Goal: Task Accomplishment & Management: Use online tool/utility

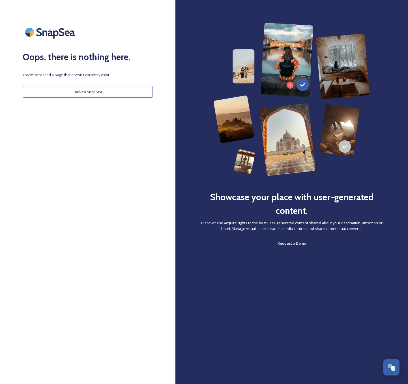
click at [113, 96] on button "Back to SnapSea" at bounding box center [88, 92] width 130 height 12
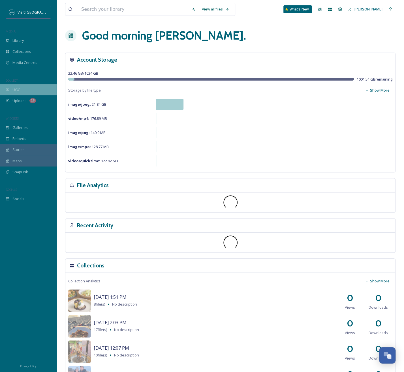
click at [28, 87] on div "UGC" at bounding box center [28, 89] width 57 height 11
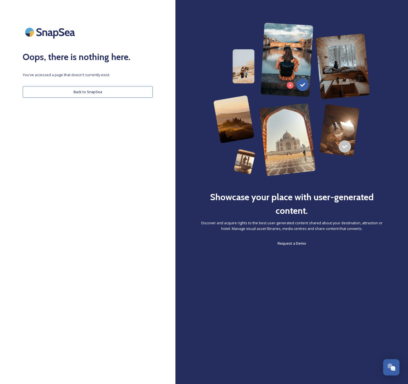
click at [109, 96] on button "Back to SnapSea" at bounding box center [88, 92] width 130 height 12
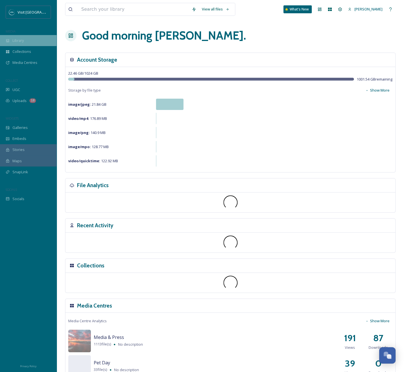
click at [14, 46] on div "Library" at bounding box center [28, 40] width 57 height 11
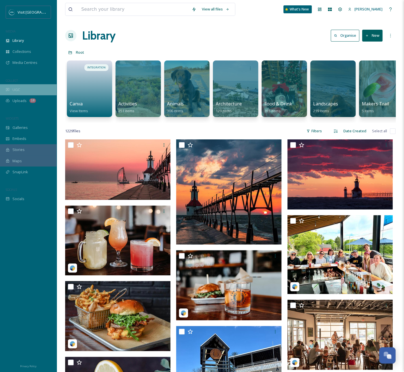
click at [26, 87] on div "UGC" at bounding box center [28, 89] width 57 height 11
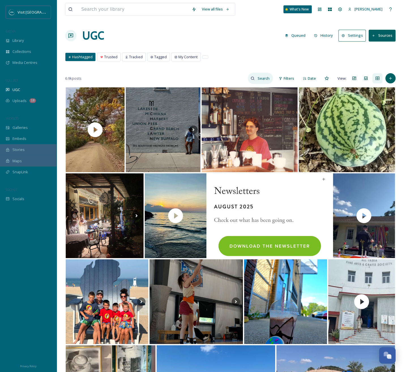
click at [248, 78] on div at bounding box center [260, 78] width 25 height 11
click at [248, 78] on input at bounding box center [251, 78] width 42 height 11
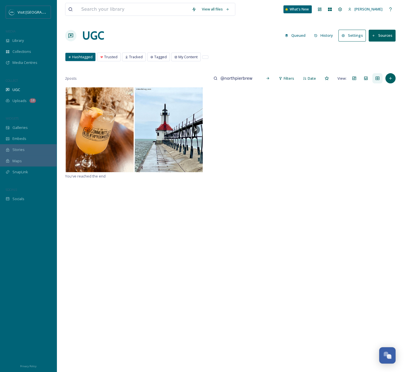
type input "@northpierbrew"
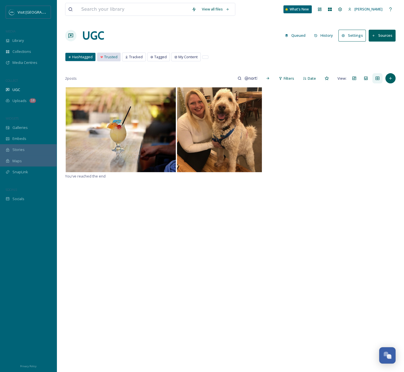
click at [117, 58] on div "Trusted" at bounding box center [108, 57] width 23 height 8
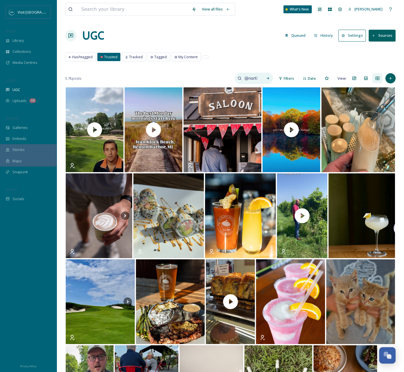
click at [254, 78] on input "@northpierbrew" at bounding box center [250, 78] width 18 height 11
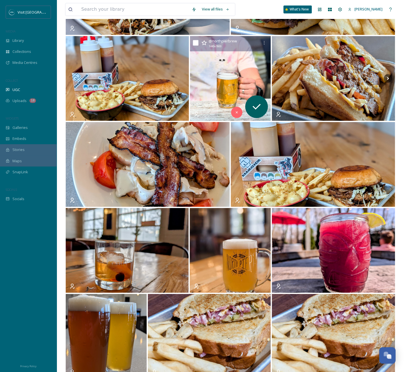
scroll to position [651, 0]
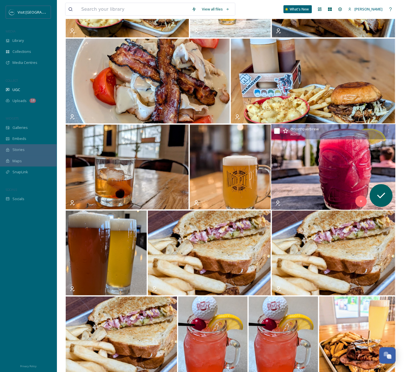
click at [322, 147] on img at bounding box center [333, 167] width 124 height 86
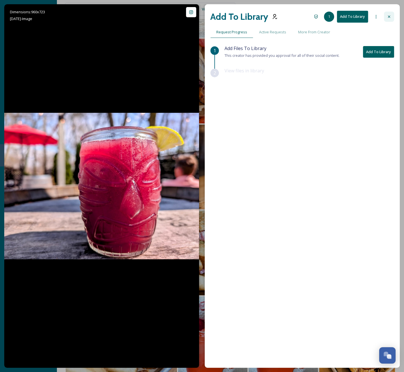
click at [390, 16] on icon at bounding box center [389, 17] width 2 height 2
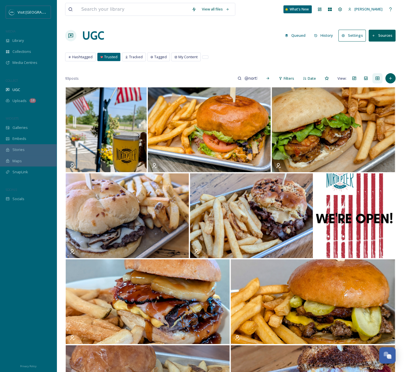
click at [118, 58] on div "Trusted" at bounding box center [108, 57] width 23 height 8
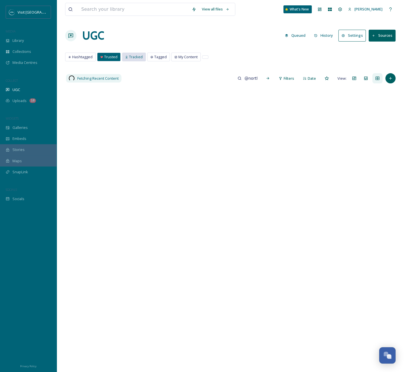
click at [123, 57] on div "Tracked" at bounding box center [133, 57] width 23 height 8
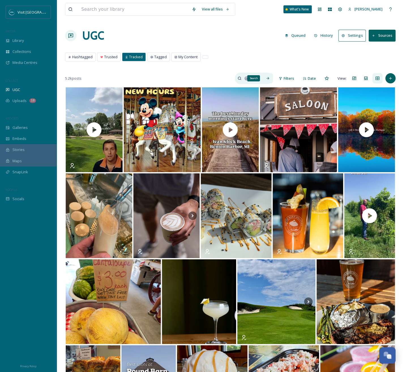
click at [268, 79] on icon at bounding box center [268, 78] width 4 height 4
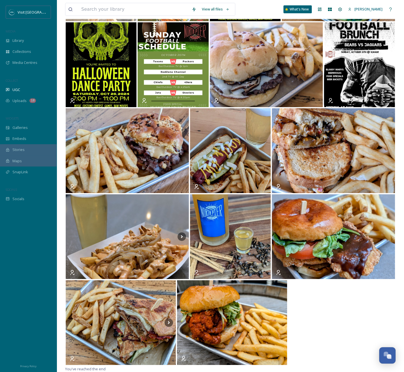
scroll to position [2559, 0]
click at [25, 38] on div "Library" at bounding box center [28, 40] width 57 height 11
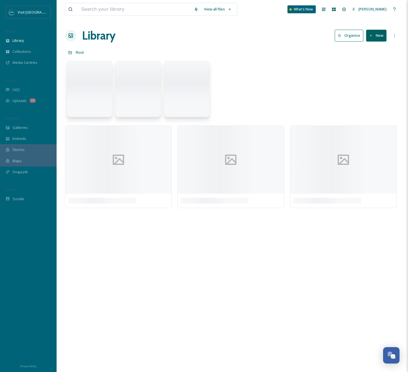
click at [12, 90] on div "UGC" at bounding box center [28, 89] width 57 height 11
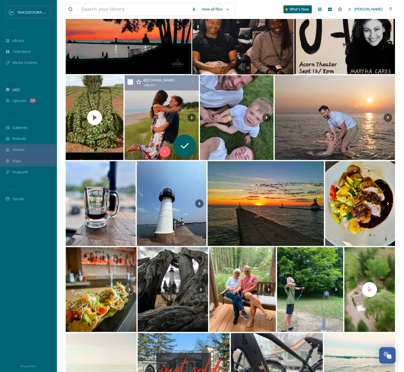
scroll to position [1216, 0]
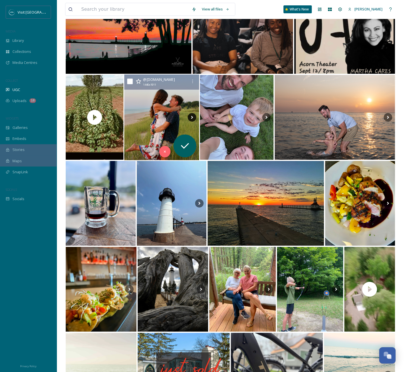
click at [191, 118] on icon at bounding box center [192, 117] width 2 height 3
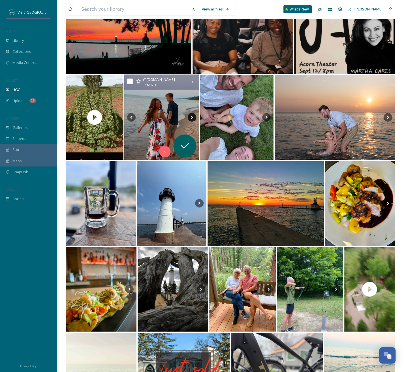
click at [191, 118] on icon at bounding box center [192, 117] width 2 height 3
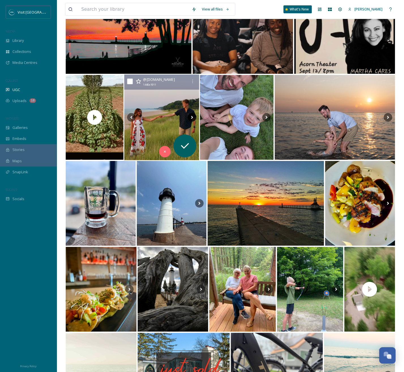
click at [192, 118] on icon at bounding box center [192, 117] width 2 height 3
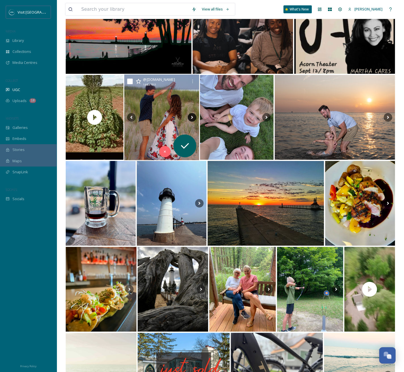
click at [192, 118] on icon at bounding box center [192, 117] width 8 height 8
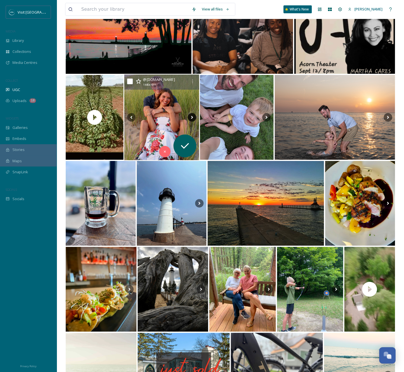
click at [192, 118] on icon at bounding box center [192, 117] width 8 height 8
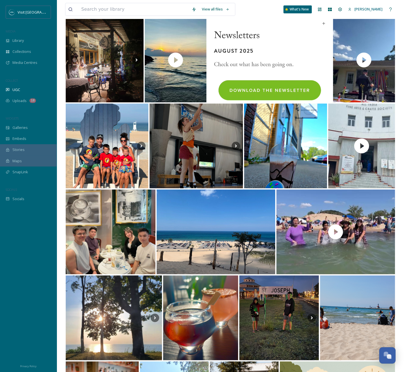
scroll to position [0, 0]
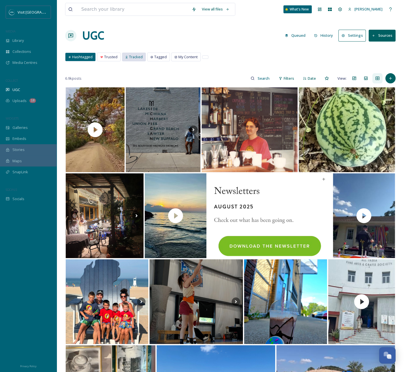
click at [141, 56] on span "Tracked" at bounding box center [136, 56] width 14 height 5
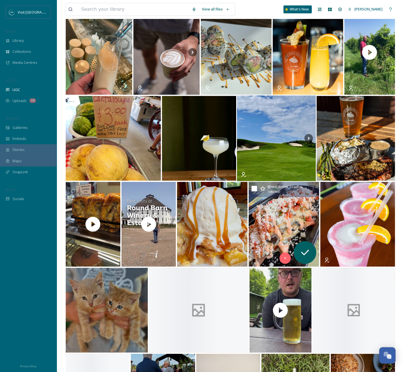
scroll to position [198, 0]
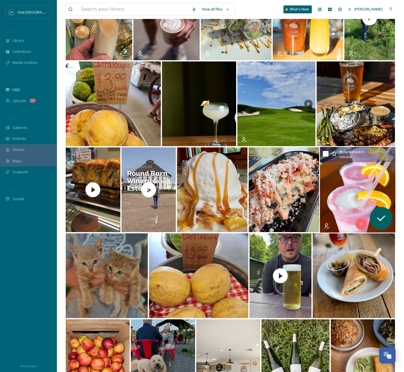
click at [347, 189] on img at bounding box center [357, 190] width 76 height 86
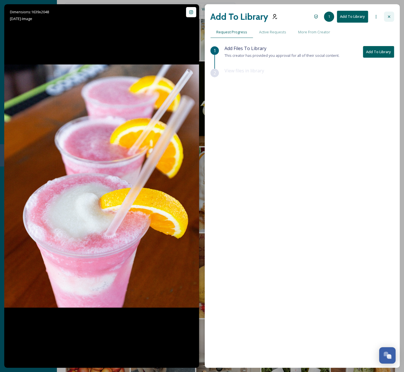
click at [387, 17] on icon at bounding box center [388, 16] width 5 height 5
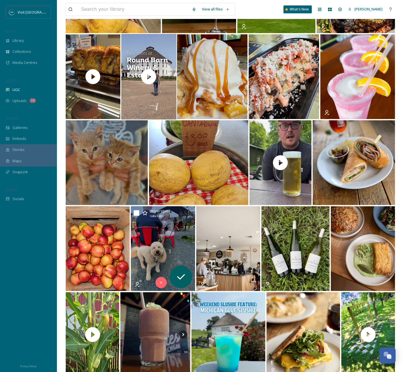
scroll to position [424, 0]
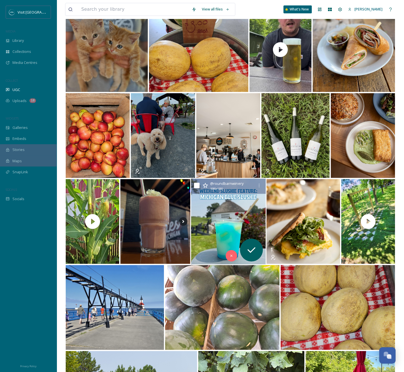
click at [225, 224] on img at bounding box center [228, 222] width 74 height 86
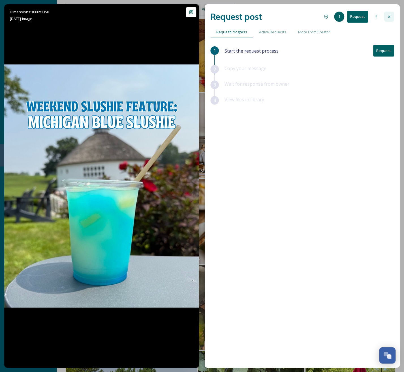
click at [392, 12] on div at bounding box center [389, 17] width 10 height 10
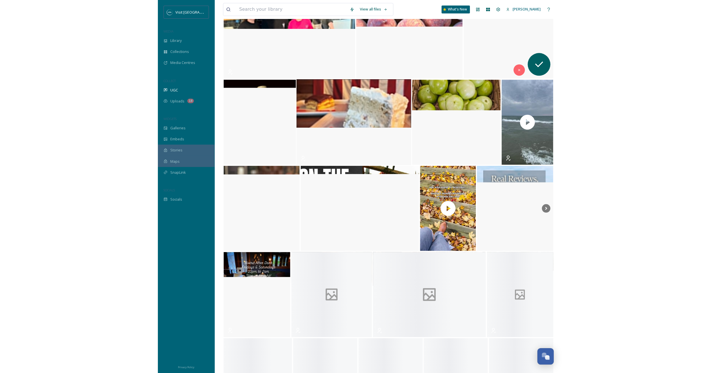
scroll to position [3451, 0]
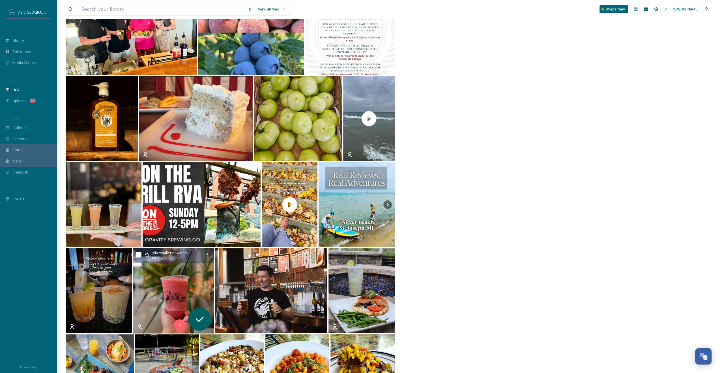
click at [182, 281] on img at bounding box center [173, 291] width 81 height 86
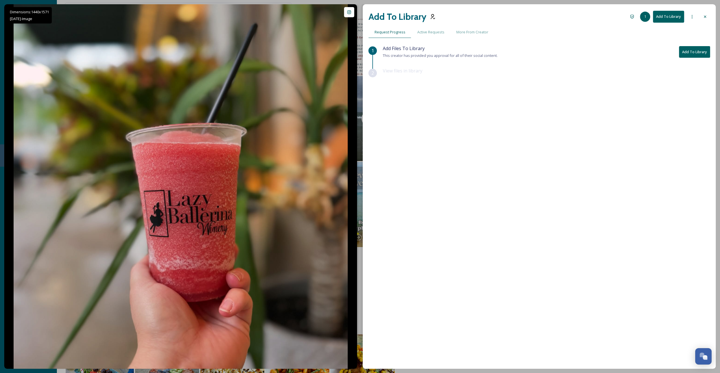
click at [408, 57] on div "Add Files To Library This creator has provided you approval for all of their so…" at bounding box center [546, 52] width 328 height 14
click at [408, 53] on button "Add To Library" at bounding box center [694, 52] width 31 height 12
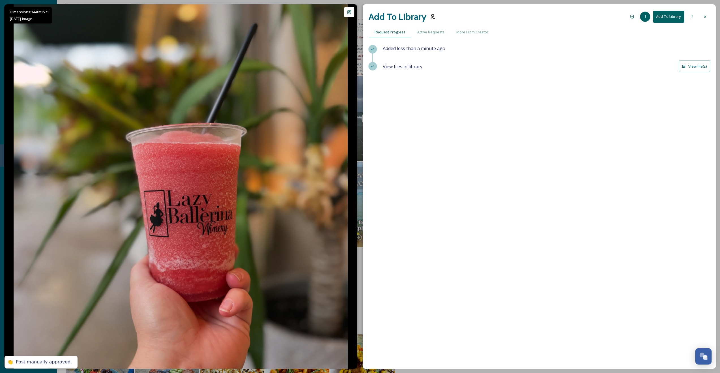
drag, startPoint x: 705, startPoint y: 18, endPoint x: 694, endPoint y: 75, distance: 58.3
click at [408, 18] on icon at bounding box center [705, 16] width 5 height 5
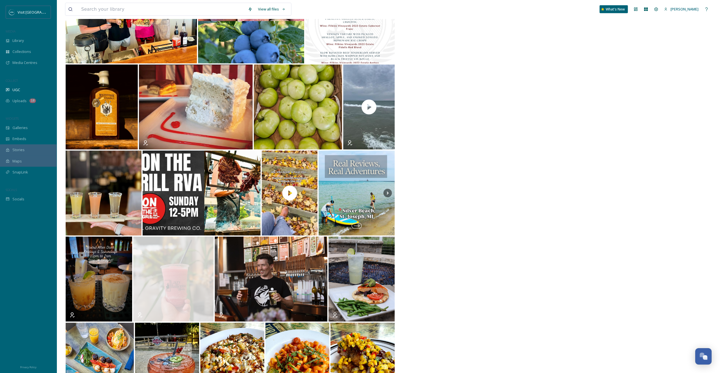
scroll to position [3423, 0]
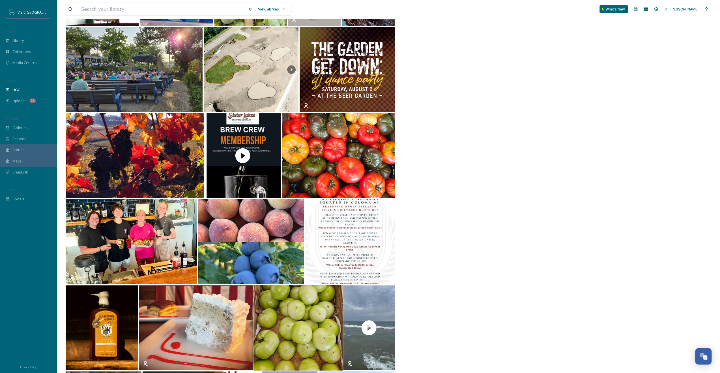
scroll to position [3451, 0]
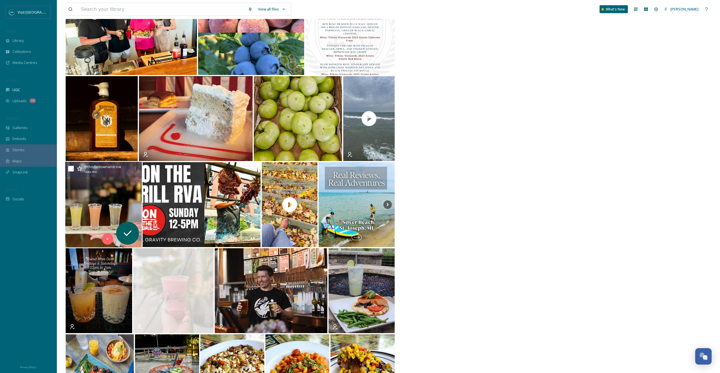
click at [79, 193] on img at bounding box center [103, 205] width 77 height 86
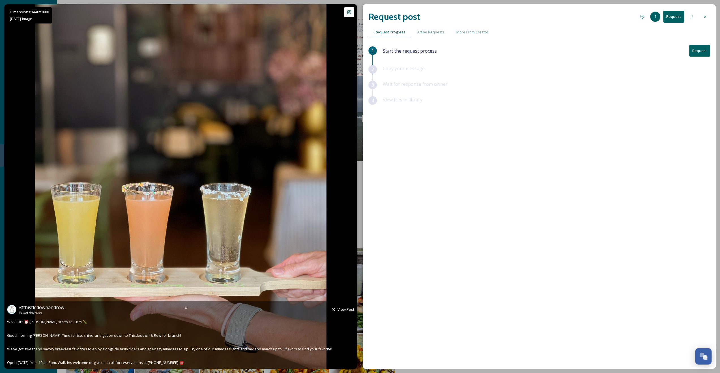
click at [93, 170] on img at bounding box center [180, 186] width 291 height 364
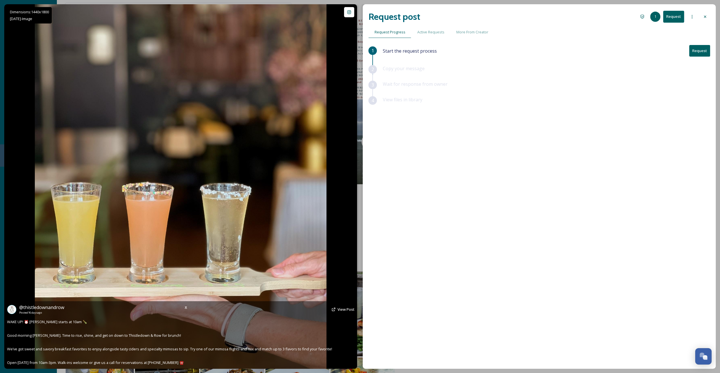
scroll to position [3423, 0]
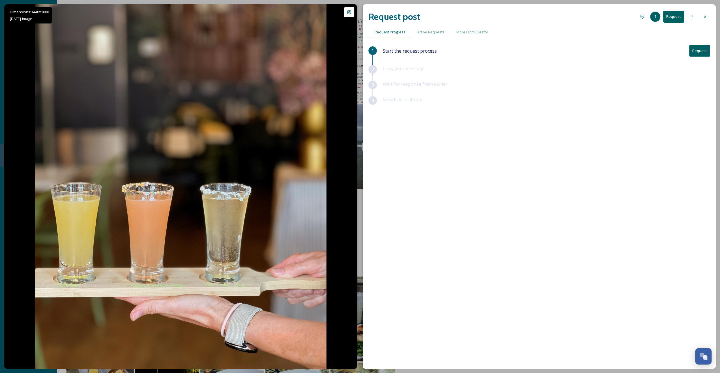
click at [408, 15] on div "Request post 1 Request Request Progress Active Requests More From Creator 1 Sta…" at bounding box center [539, 186] width 353 height 364
click at [408, 15] on div at bounding box center [705, 17] width 10 height 10
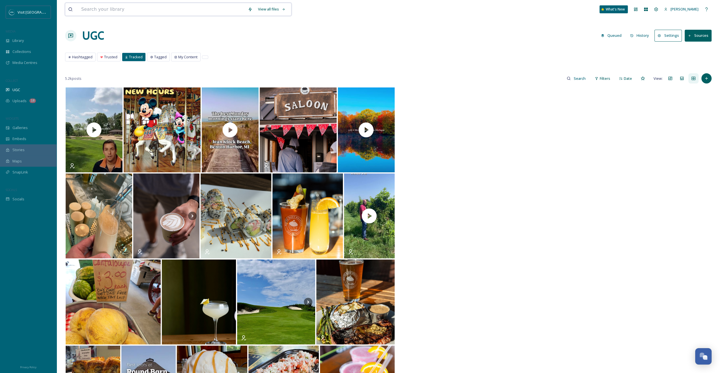
click at [106, 9] on input at bounding box center [161, 9] width 167 height 12
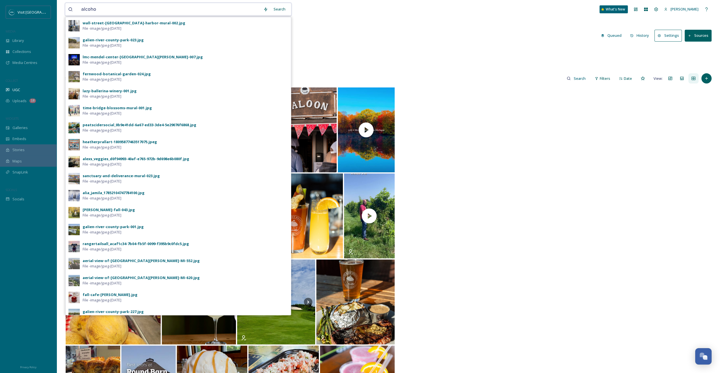
type input "alcohol"
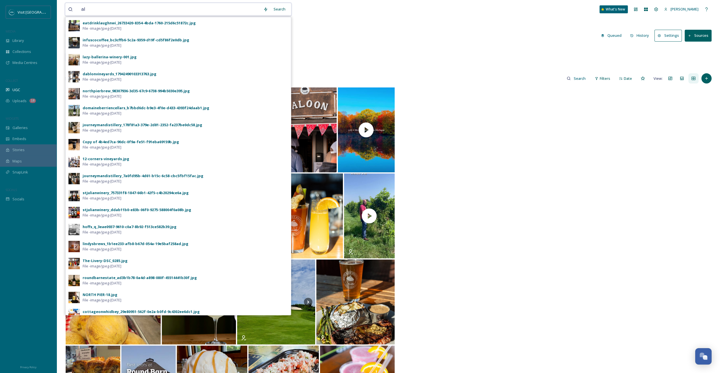
type input "a"
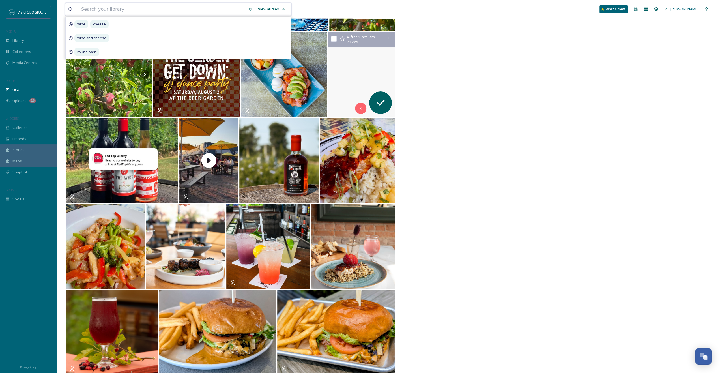
scroll to position [1612, 0]
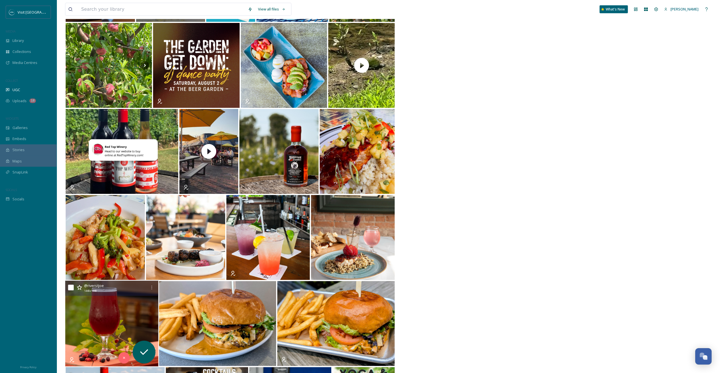
click at [105, 311] on img at bounding box center [111, 324] width 93 height 86
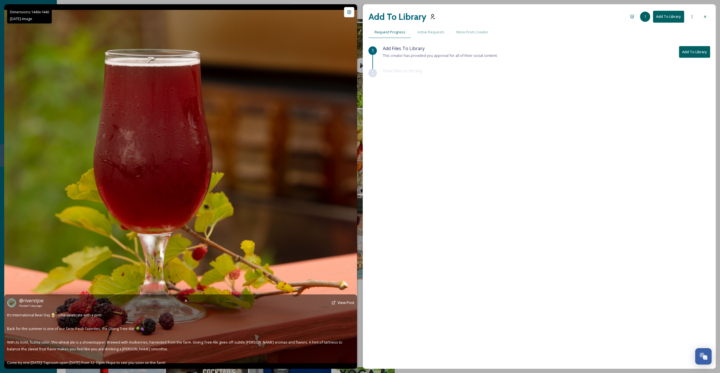
click at [102, 186] on img at bounding box center [180, 186] width 353 height 353
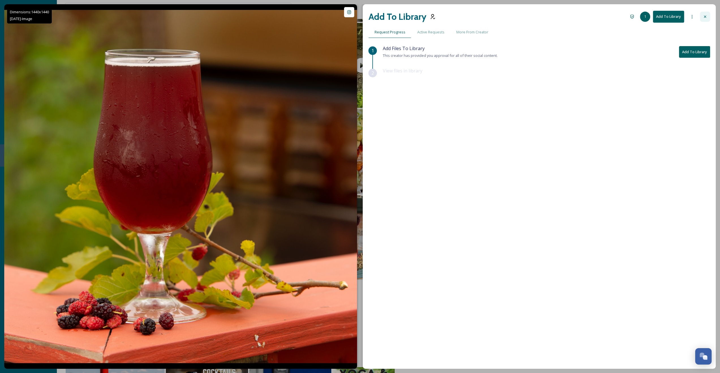
click at [408, 14] on div at bounding box center [705, 17] width 10 height 10
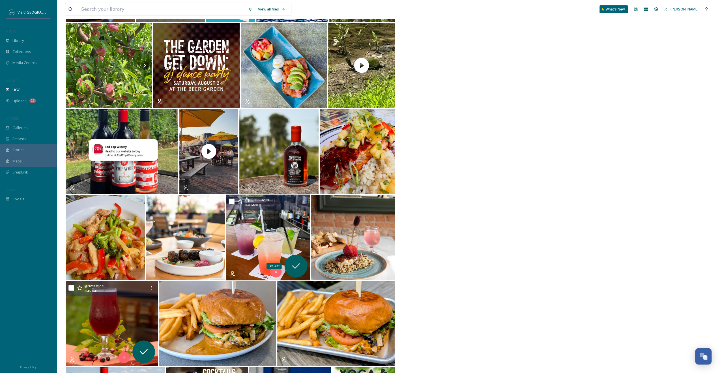
click at [295, 256] on div "Request" at bounding box center [296, 266] width 23 height 23
click at [285, 223] on img at bounding box center [268, 238] width 84 height 86
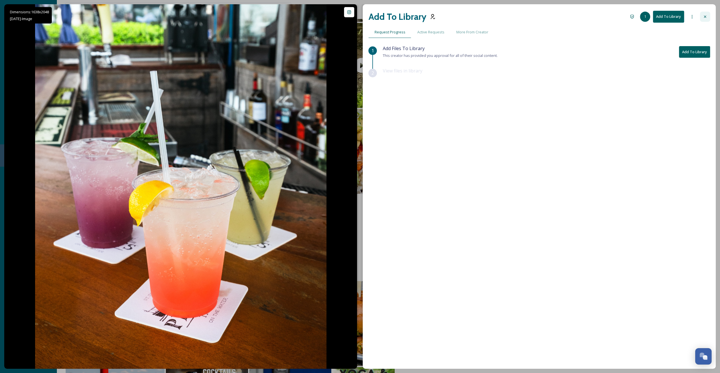
drag, startPoint x: 705, startPoint y: 14, endPoint x: 702, endPoint y: 16, distance: 4.3
click at [408, 14] on div at bounding box center [705, 17] width 10 height 10
click at [408, 16] on div "View all files What's New [PERSON_NAME]" at bounding box center [388, 9] width 646 height 19
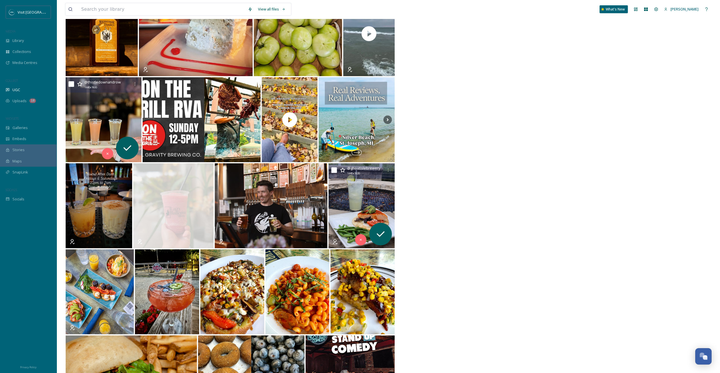
scroll to position [3706, 0]
